Goal: Transaction & Acquisition: Purchase product/service

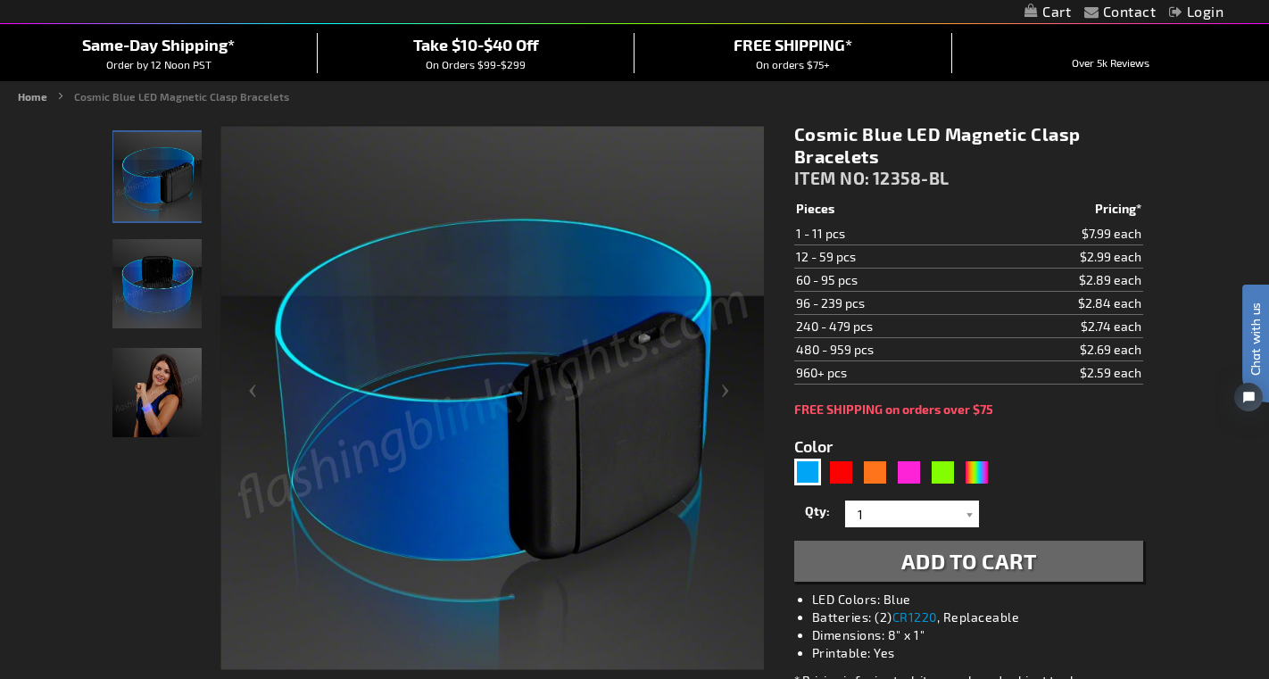
scroll to position [472, 0]
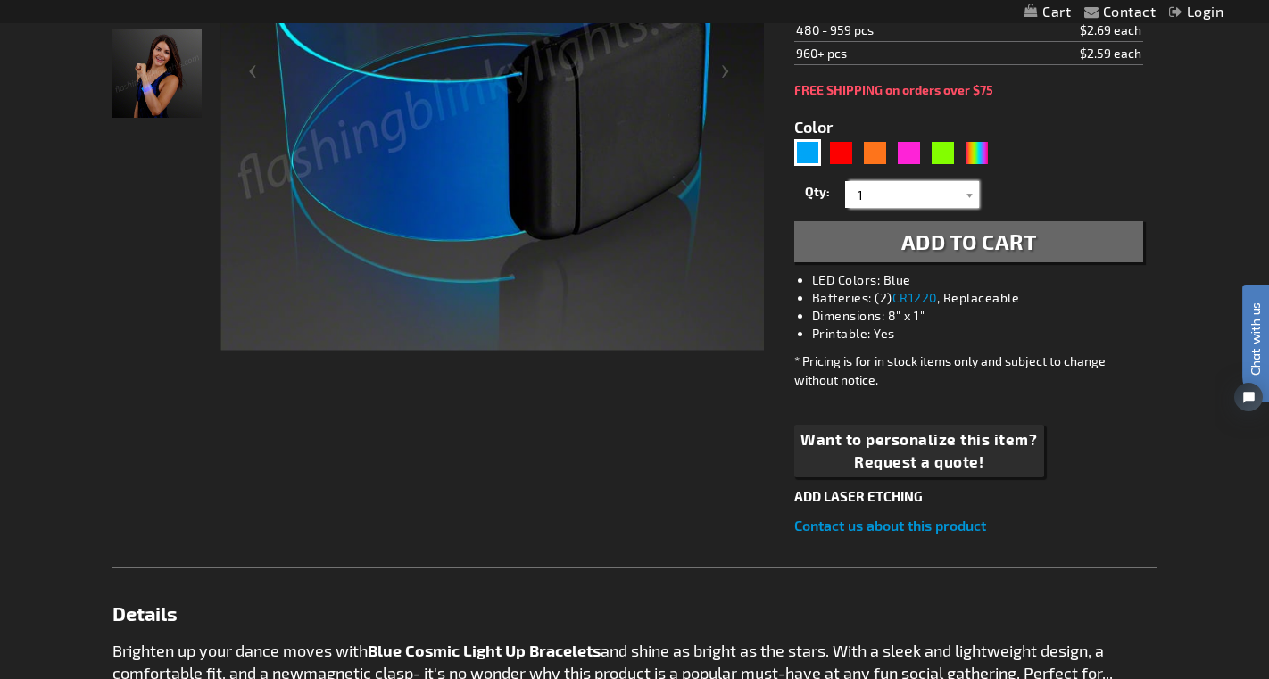
click at [880, 192] on input "1" at bounding box center [914, 194] width 129 height 27
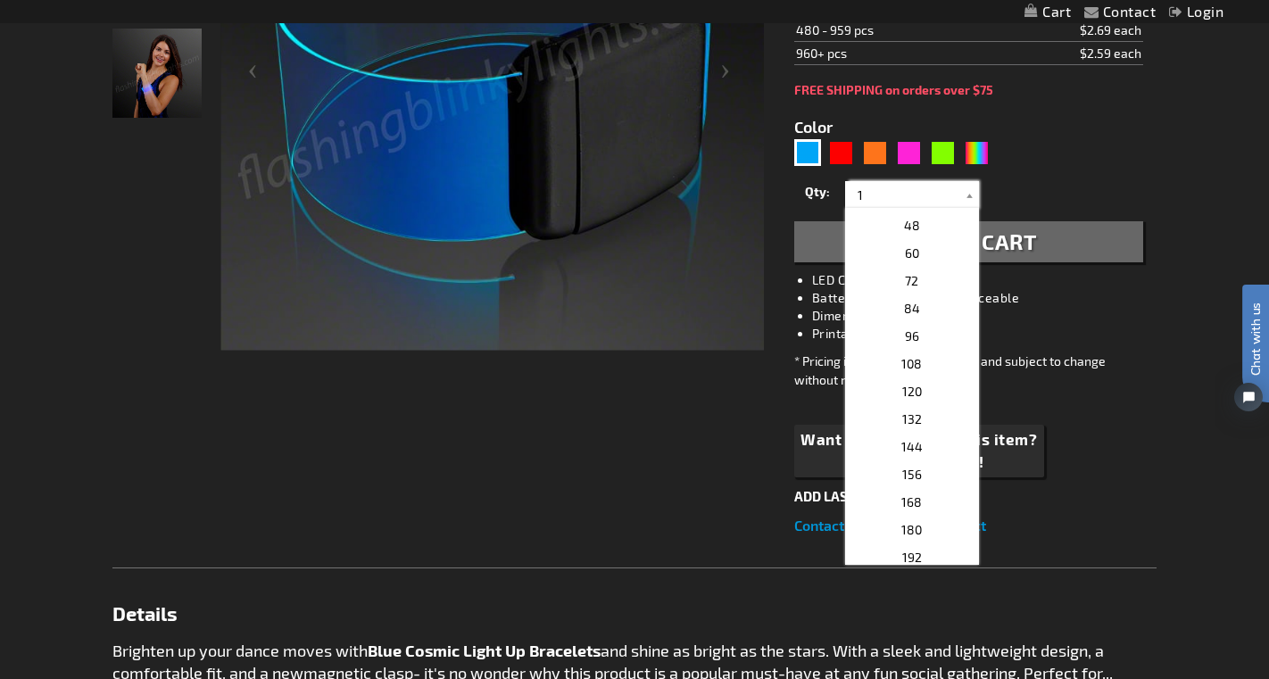
scroll to position [382, 0]
click at [921, 317] on p "84" at bounding box center [912, 310] width 134 height 28
type input "84"
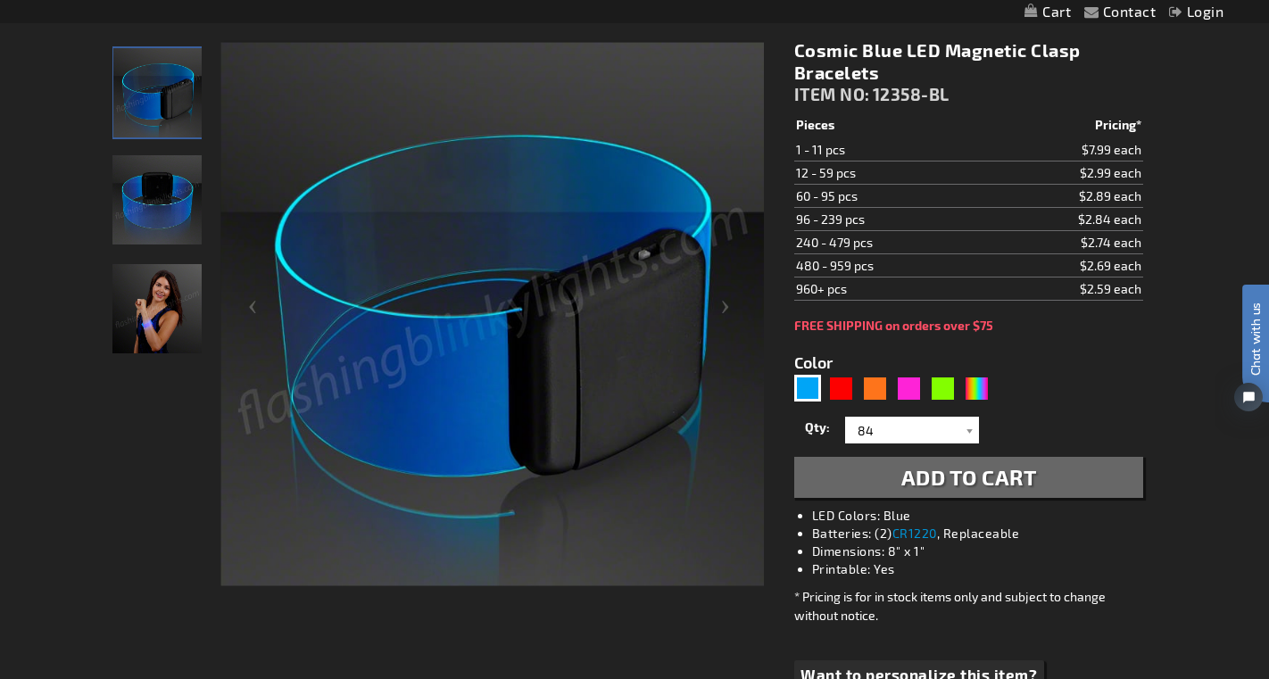
scroll to position [236, 0]
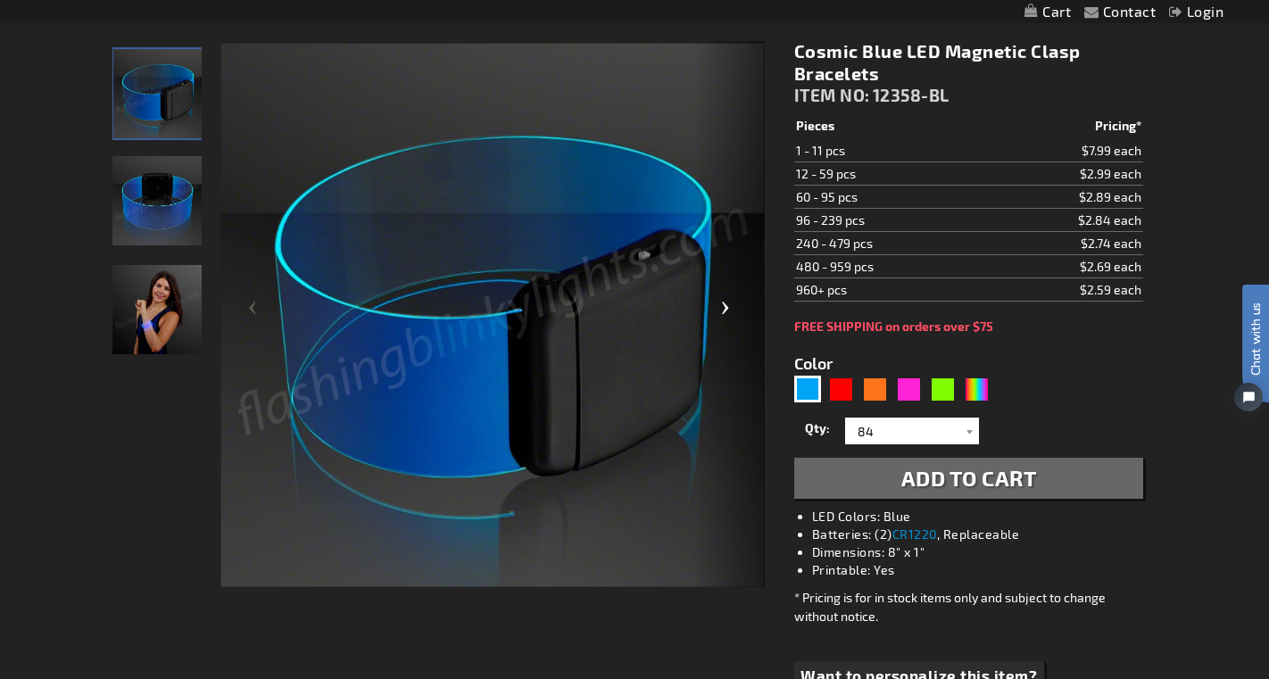
click at [720, 309] on div "Next" at bounding box center [729, 315] width 71 height 548
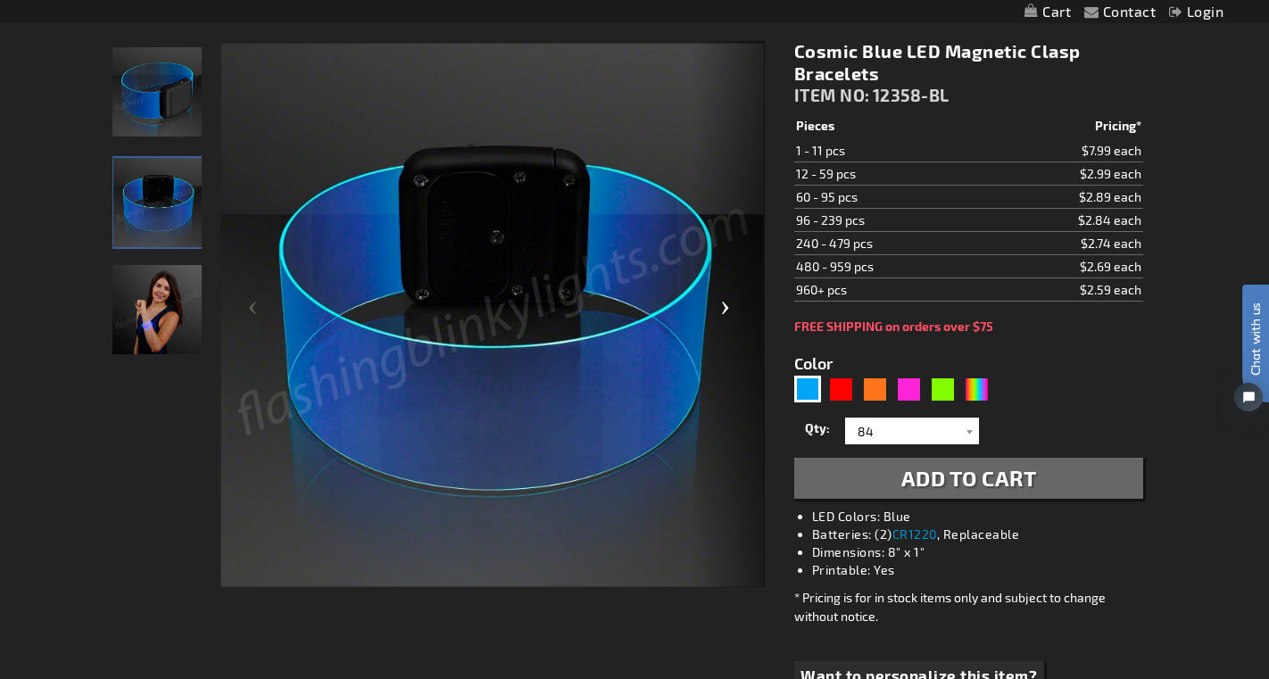
click at [720, 309] on div "Next" at bounding box center [729, 315] width 71 height 548
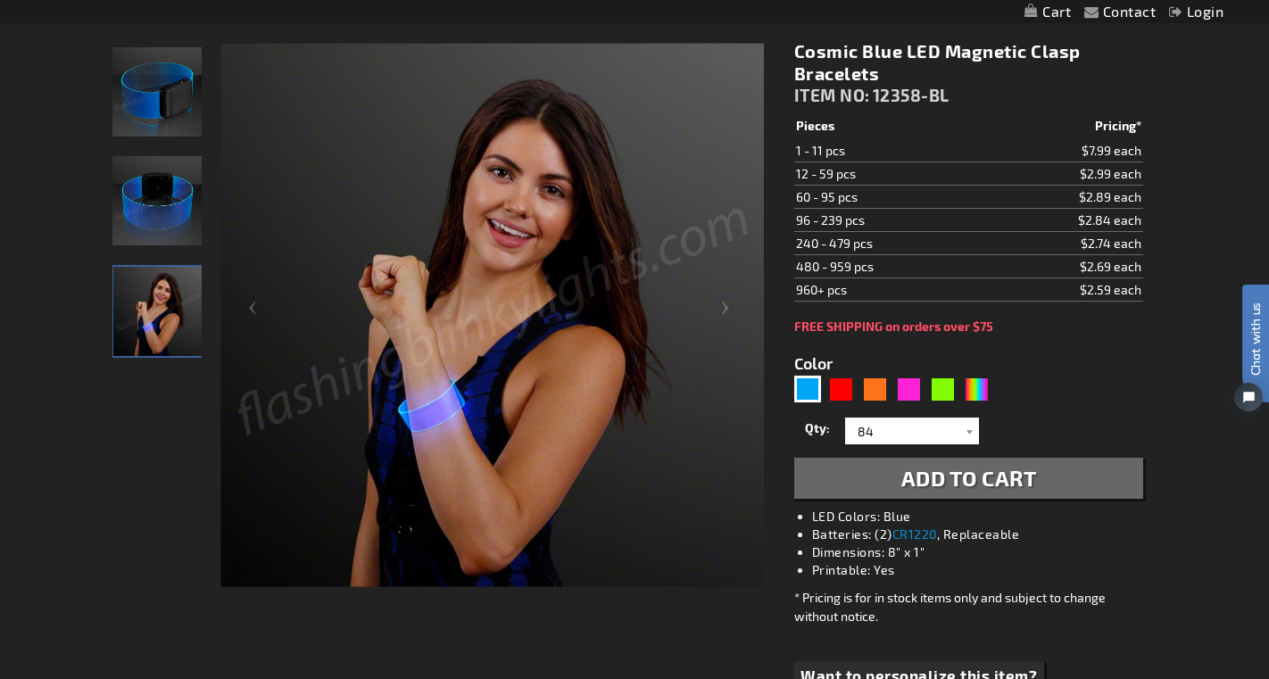
click at [893, 487] on button "Add to Cart" at bounding box center [968, 478] width 349 height 41
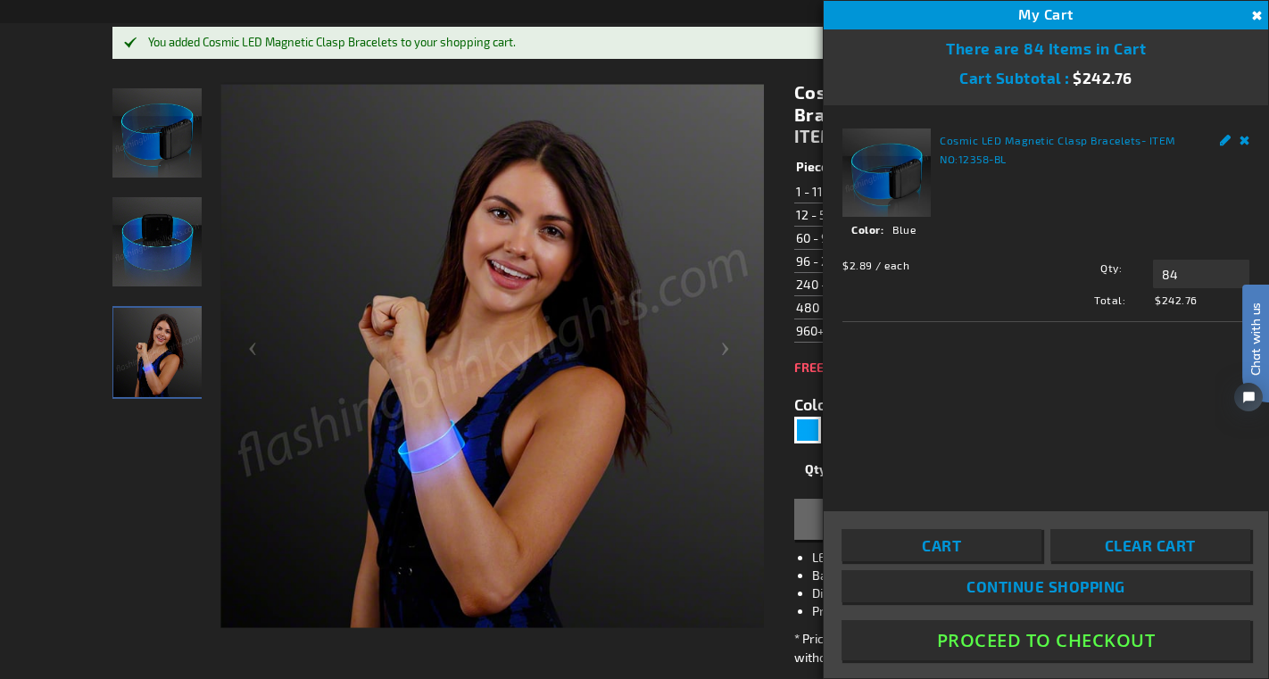
click at [1259, 15] on button "Close" at bounding box center [1255, 16] width 20 height 20
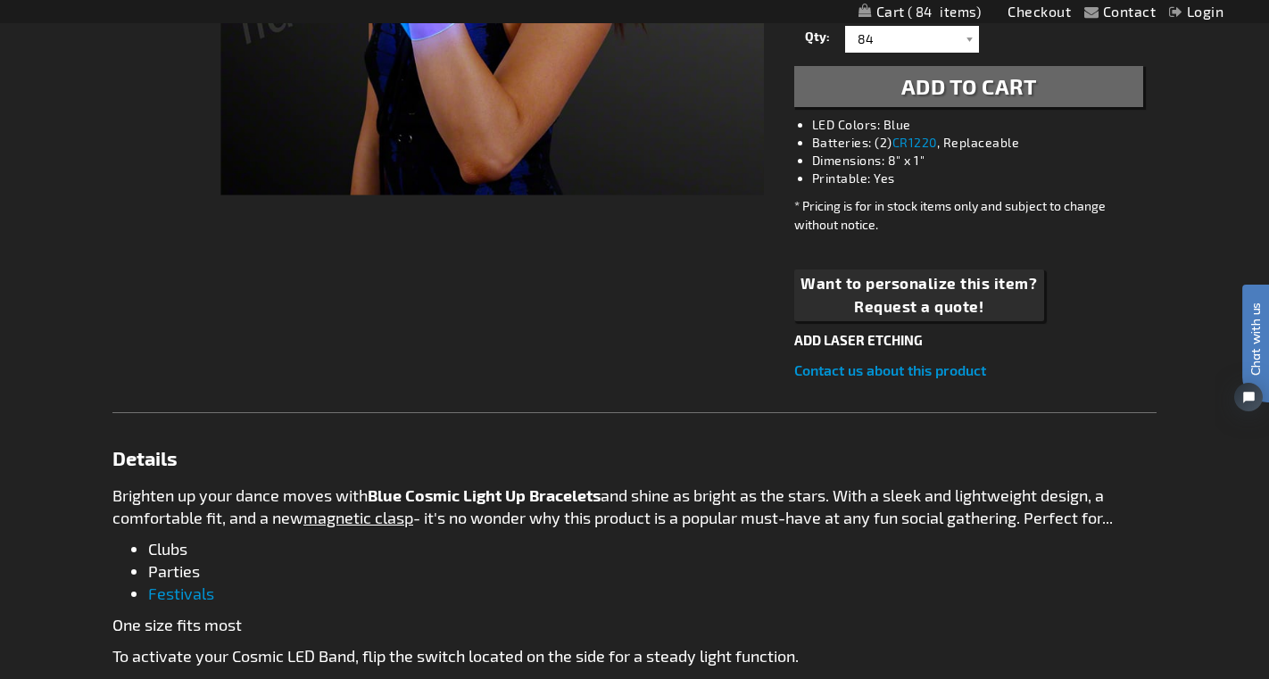
scroll to position [0, 0]
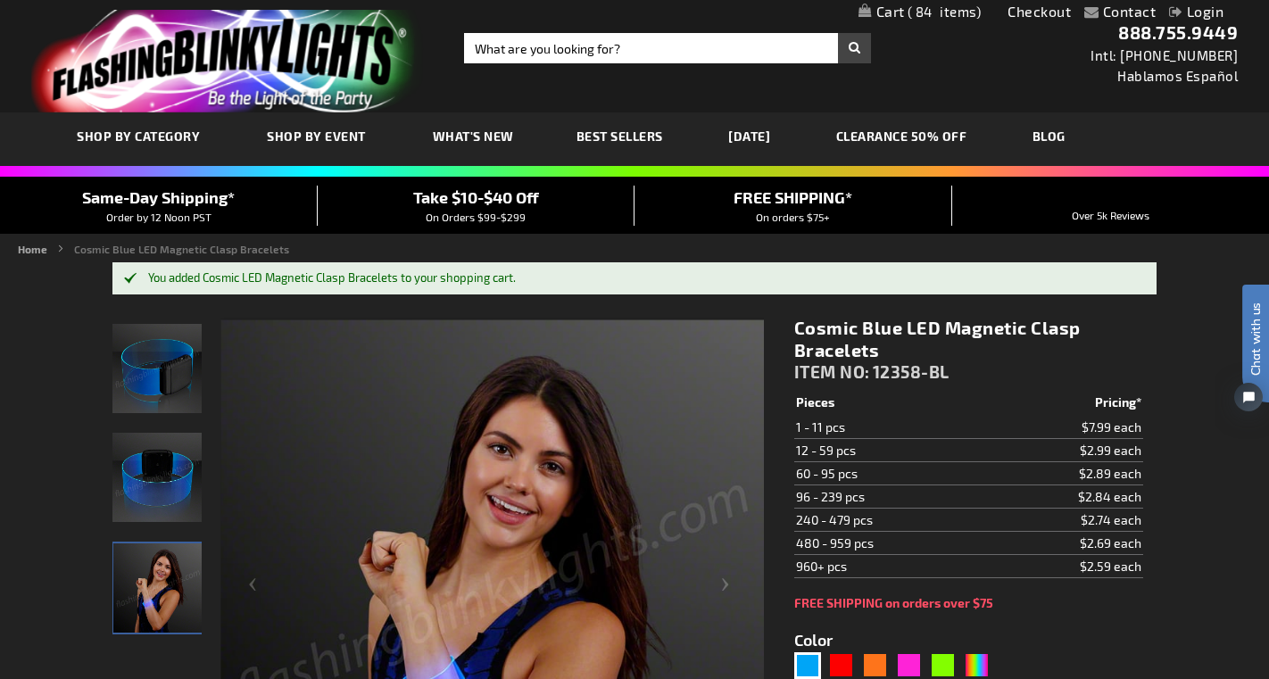
click at [466, 212] on span "On Orders $99-$299" at bounding box center [476, 217] width 100 height 12
click at [899, 12] on link "My Cart 84 84 items" at bounding box center [920, 12] width 123 height 17
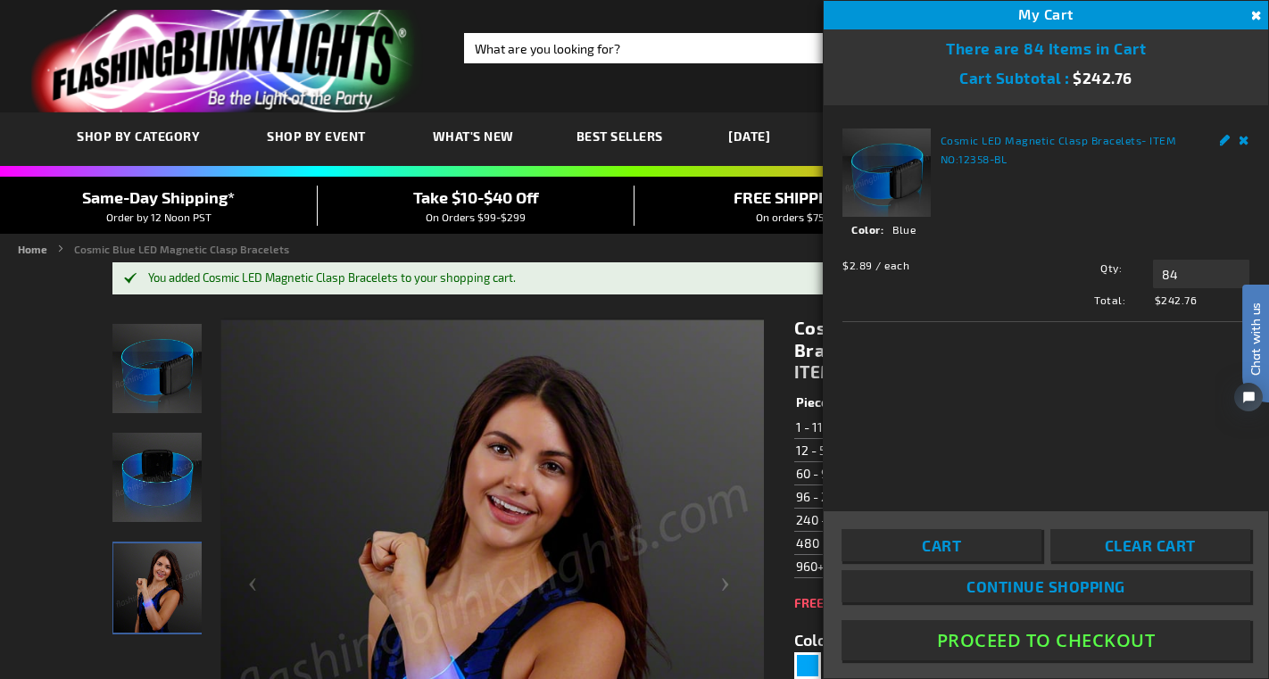
click at [661, 278] on div "You added Cosmic LED Magnetic Clasp Bracelets to your shopping cart." at bounding box center [643, 278] width 991 height 14
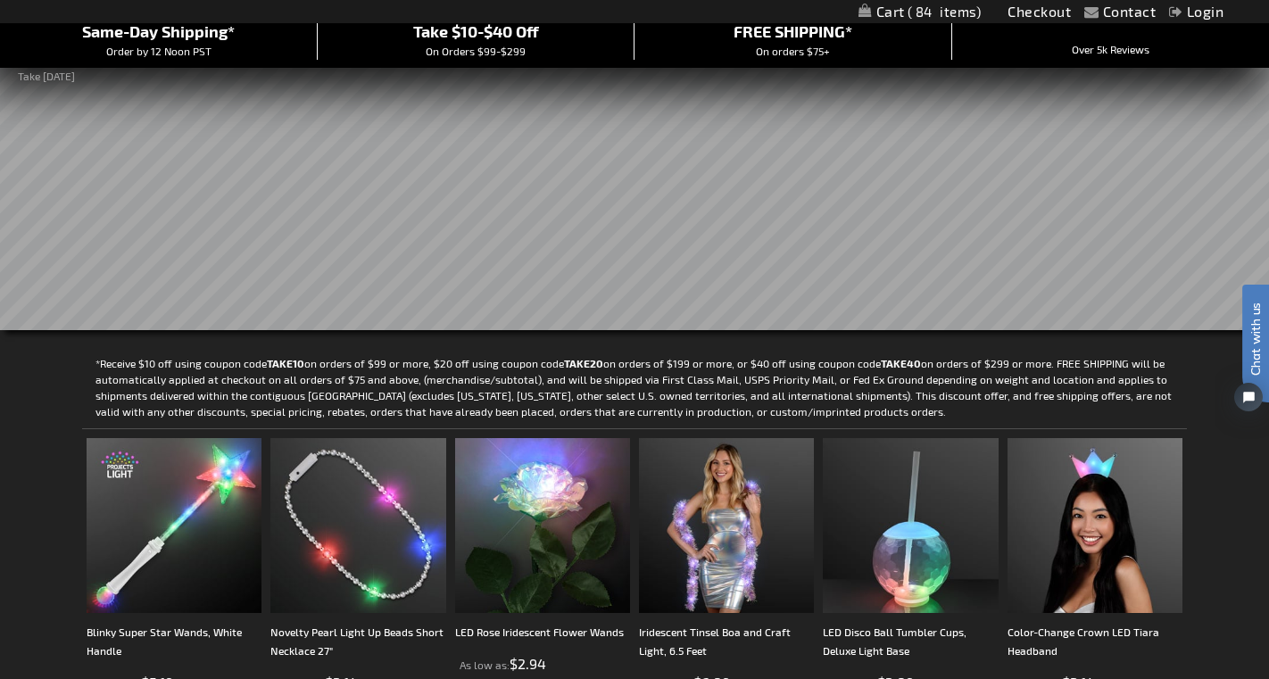
scroll to position [162, 0]
